Goal: Transaction & Acquisition: Book appointment/travel/reservation

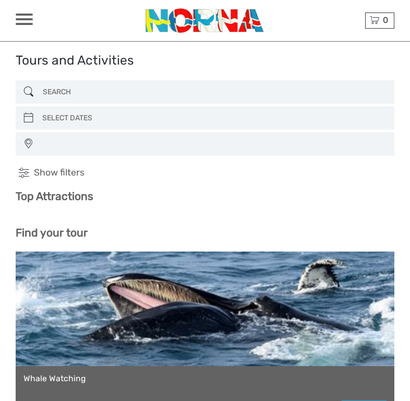
select select
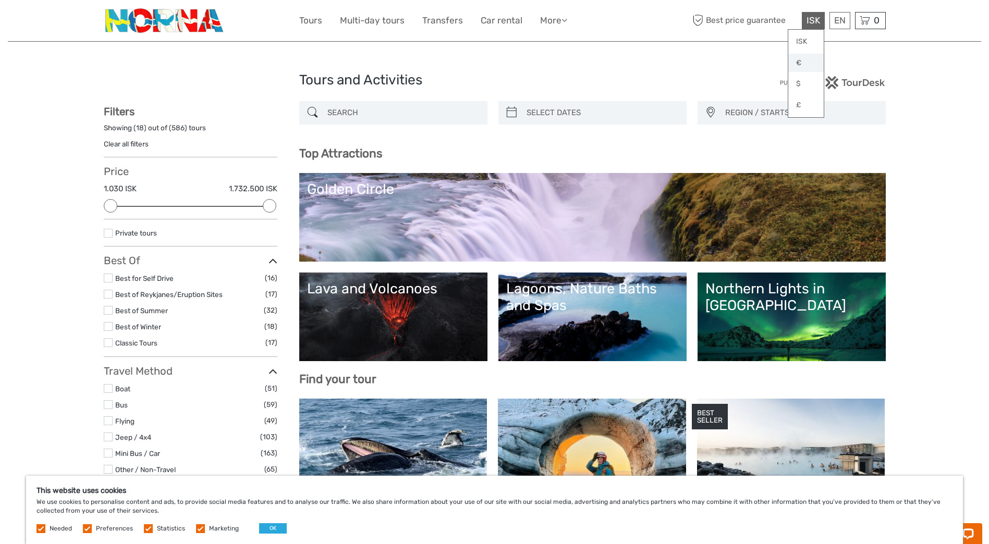
click at [409, 69] on link "€" at bounding box center [805, 63] width 35 height 19
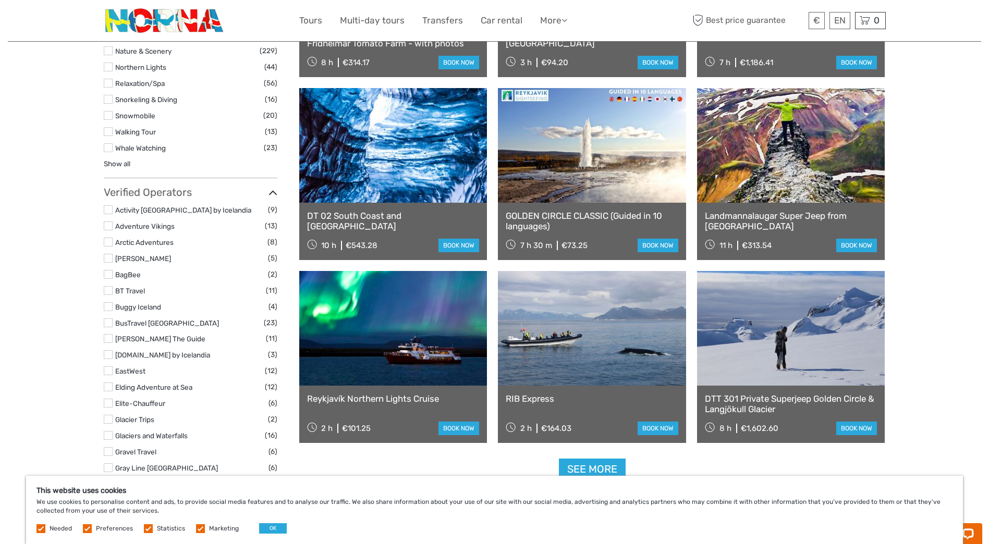
scroll to position [1095, 0]
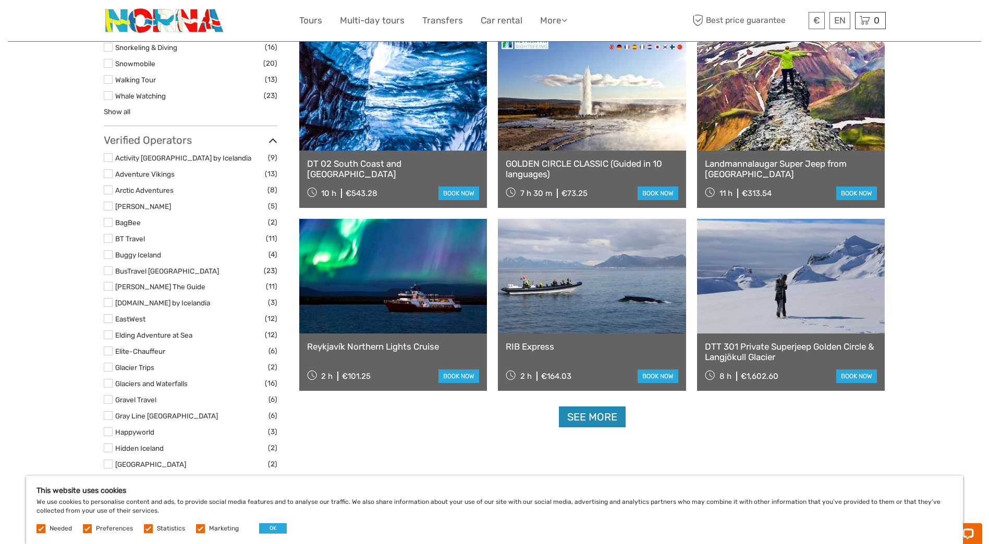
click at [409, 401] on link "See more" at bounding box center [592, 417] width 67 height 21
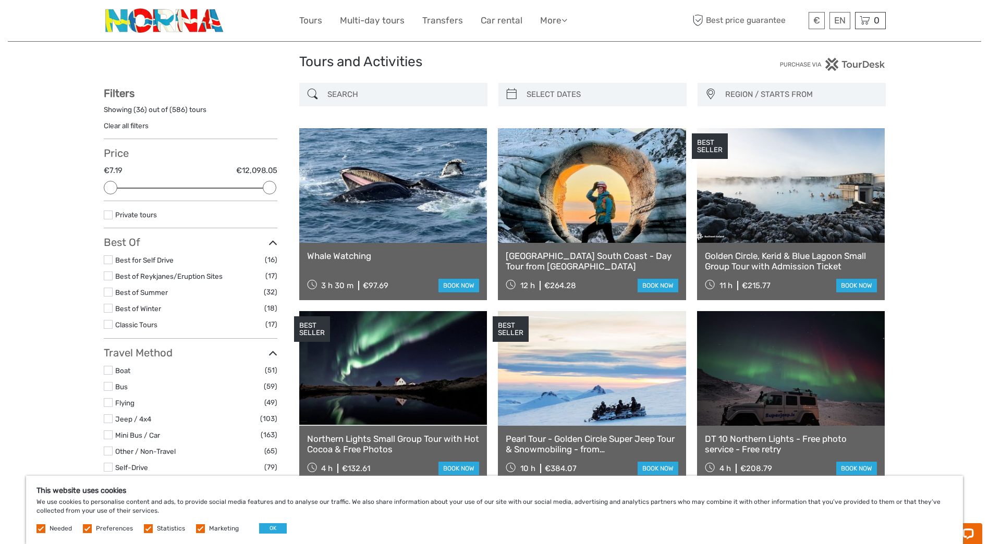
scroll to position [0, 0]
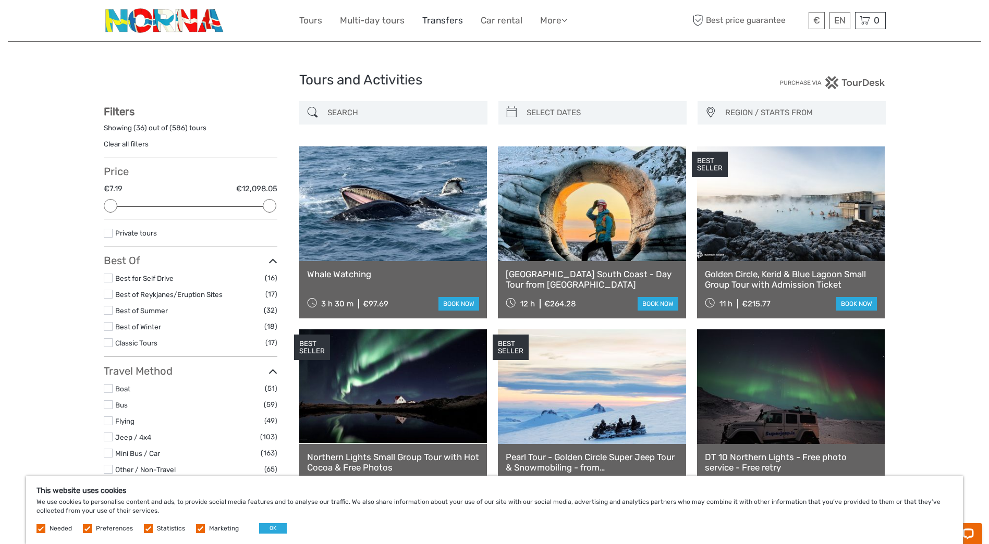
click at [409, 25] on link "Transfers" at bounding box center [442, 20] width 41 height 15
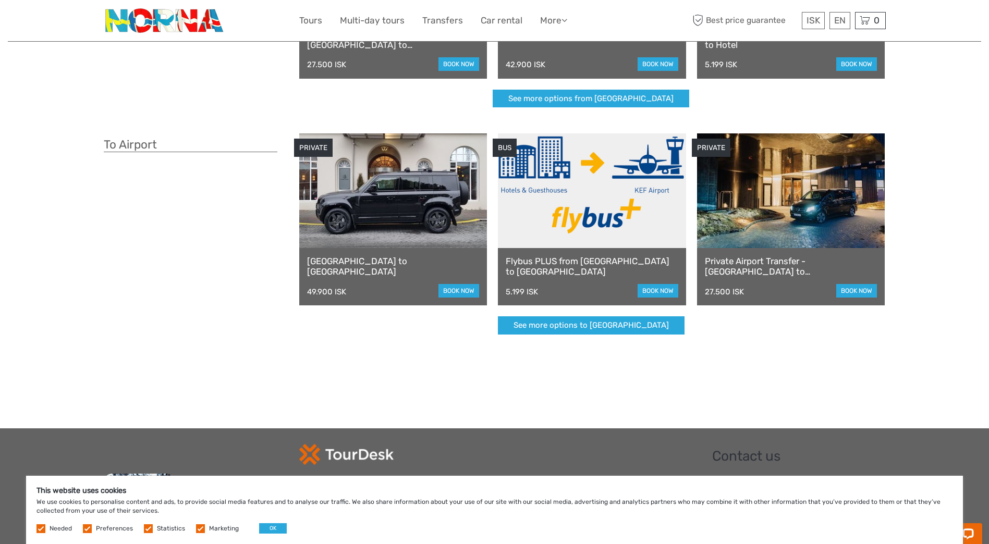
scroll to position [34, 0]
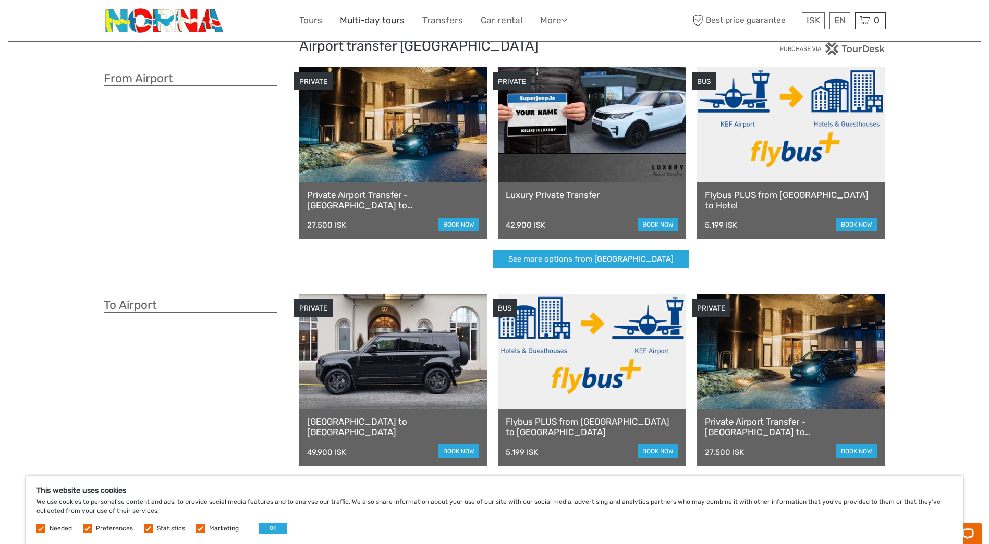
click at [374, 19] on link "Multi-day tours" at bounding box center [372, 20] width 65 height 15
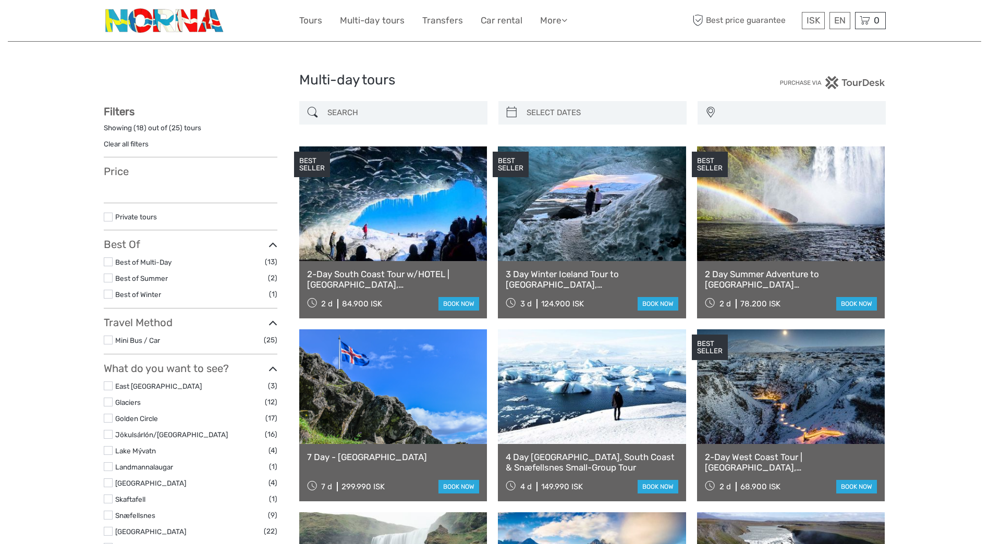
select select
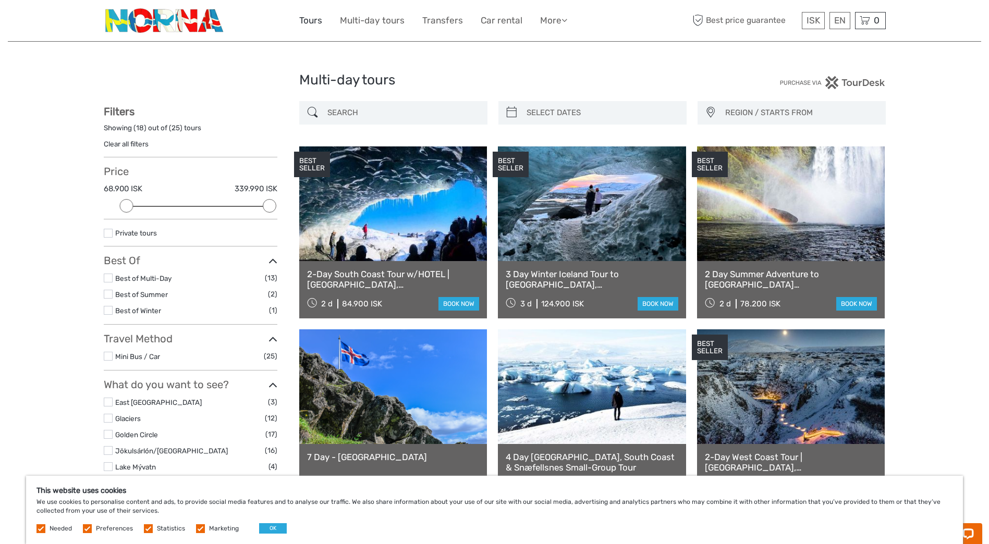
click at [315, 23] on link "Tours" at bounding box center [310, 20] width 23 height 15
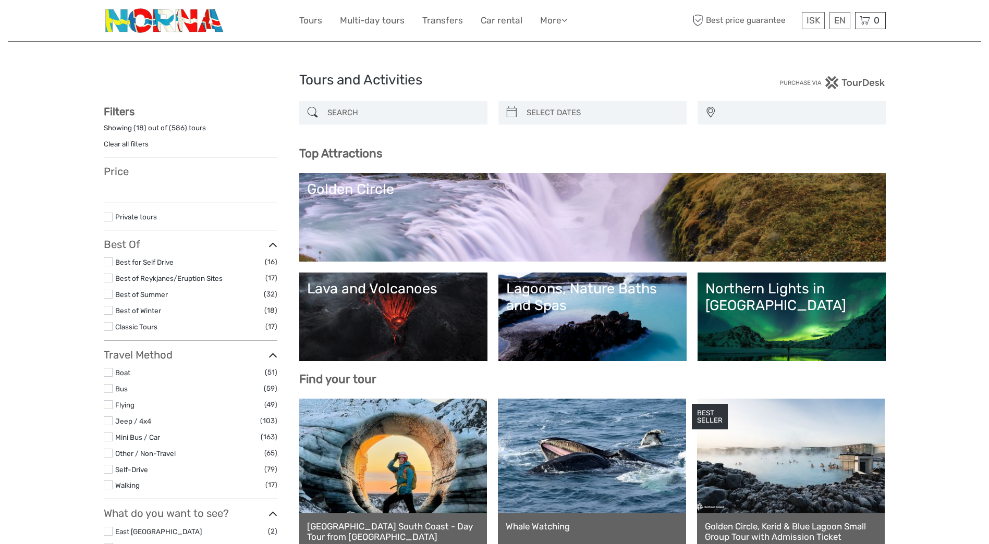
select select
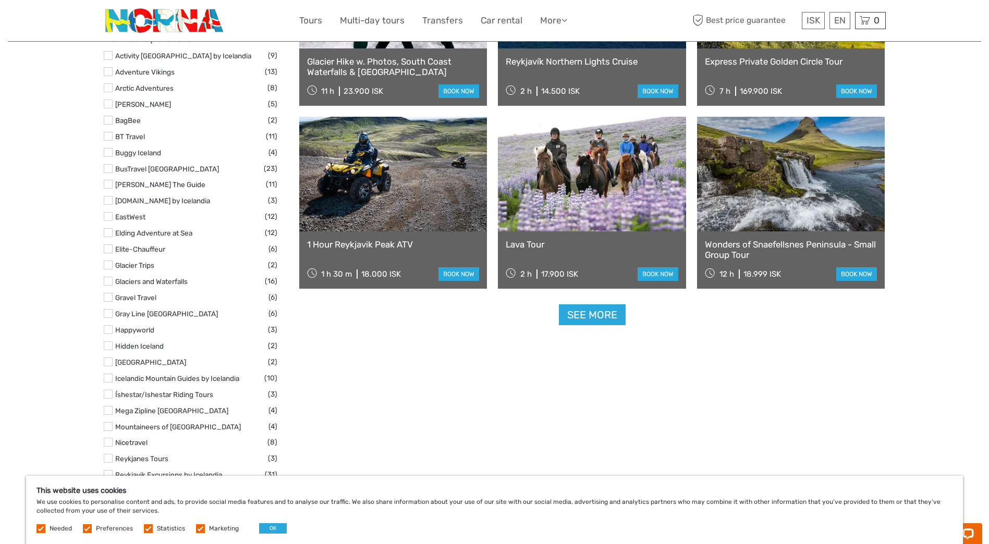
scroll to position [1251, 0]
